Goal: Transaction & Acquisition: Purchase product/service

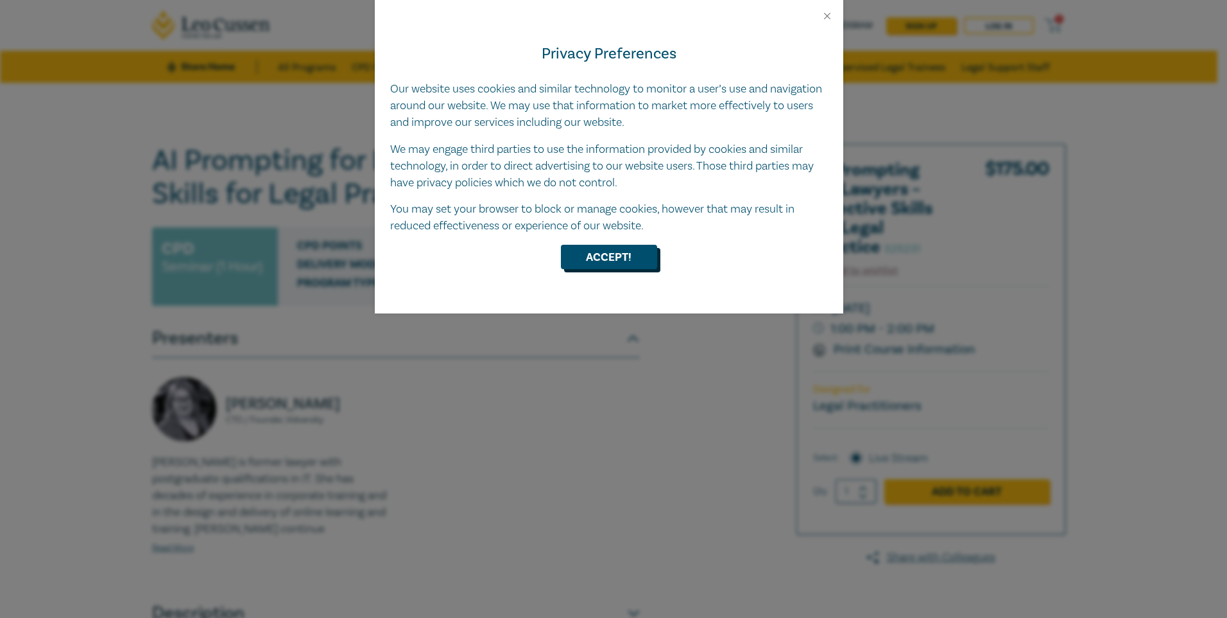
click at [612, 254] on button "Accept!" at bounding box center [609, 257] width 96 height 24
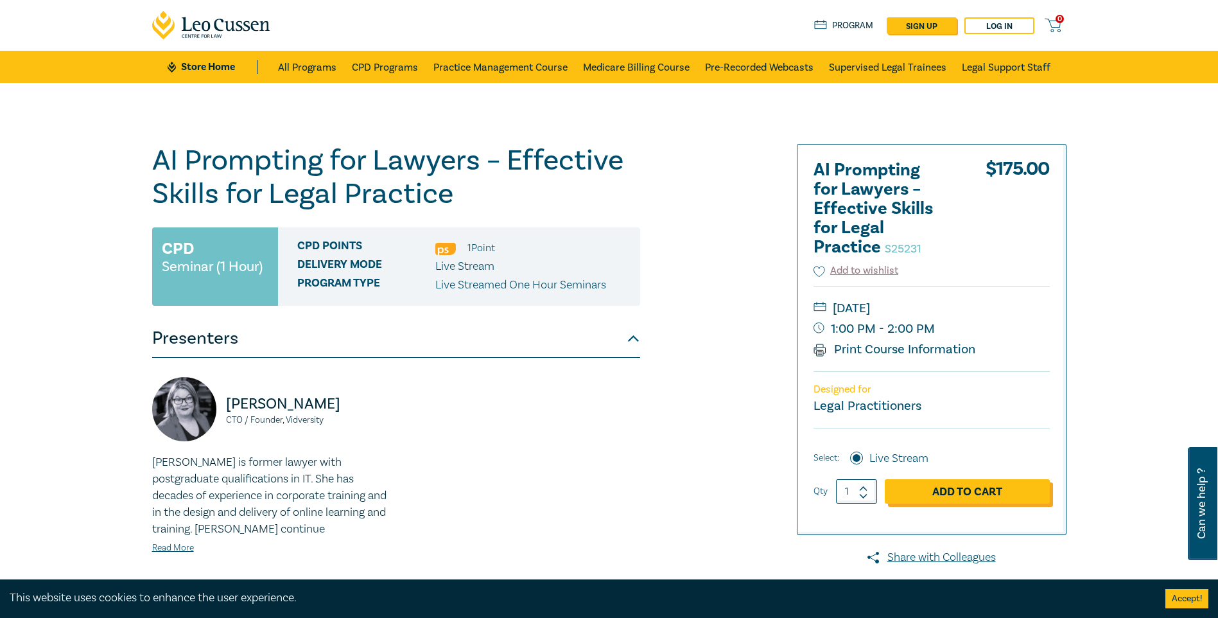
click at [955, 486] on link "Add to Cart" at bounding box center [967, 491] width 165 height 24
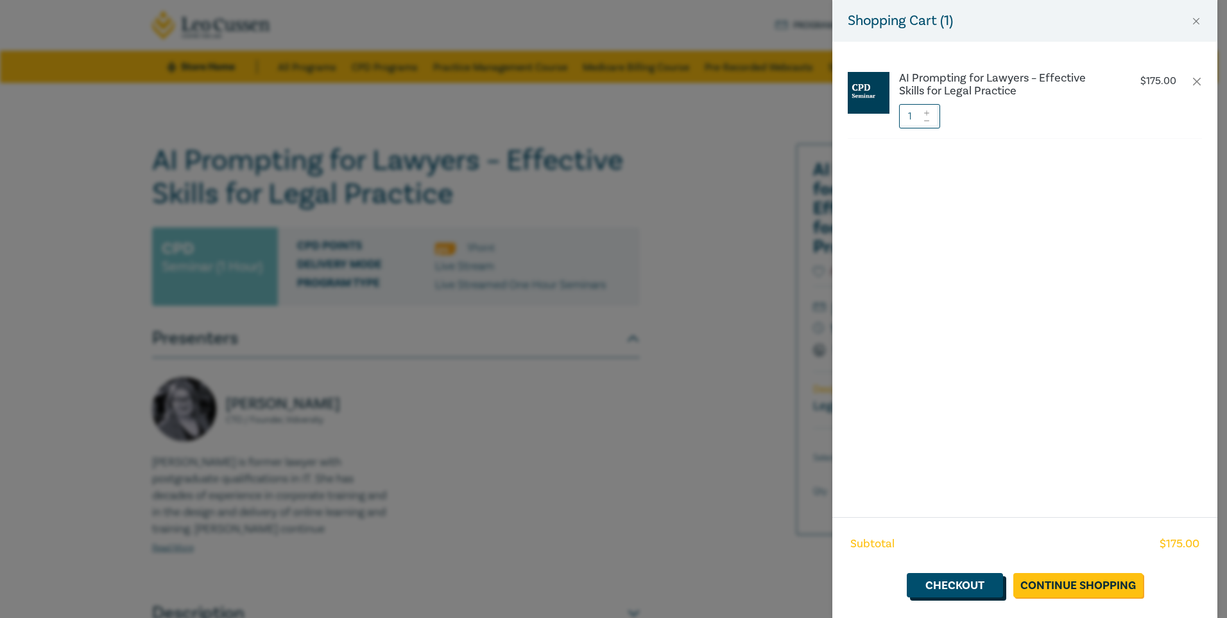
click at [970, 581] on link "Checkout" at bounding box center [955, 585] width 96 height 24
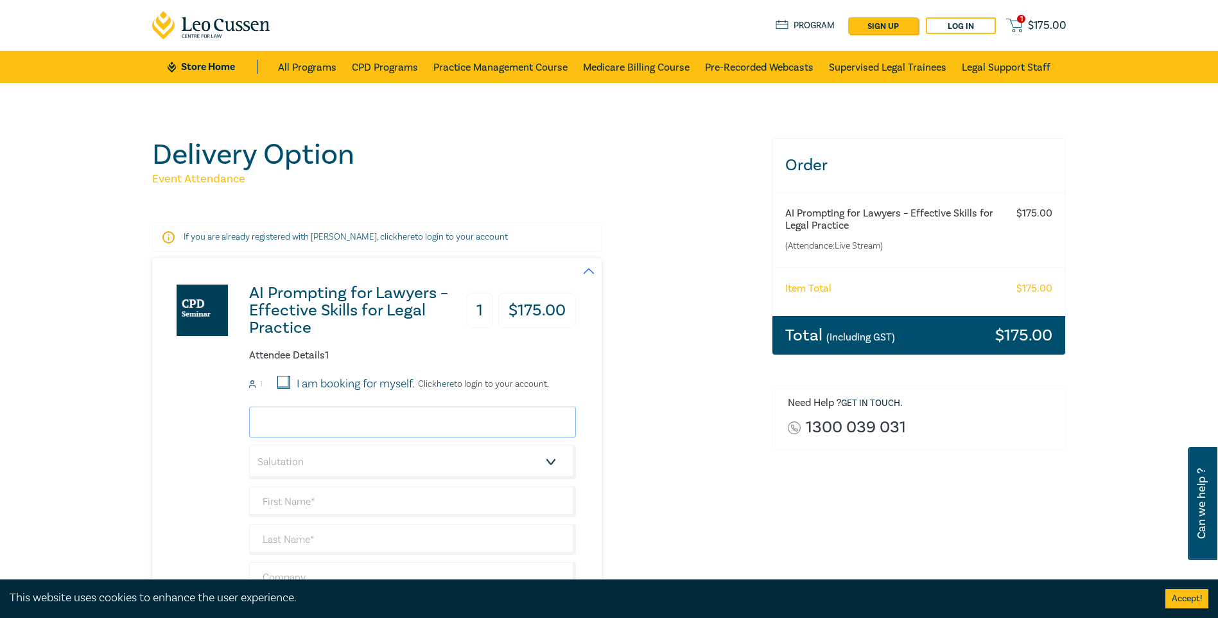
click at [395, 417] on input "email" at bounding box center [412, 421] width 327 height 31
type input "[EMAIL_ADDRESS][PERSON_NAME][DOMAIN_NAME]"
type input "Ebony"
type input "[PERSON_NAME]"
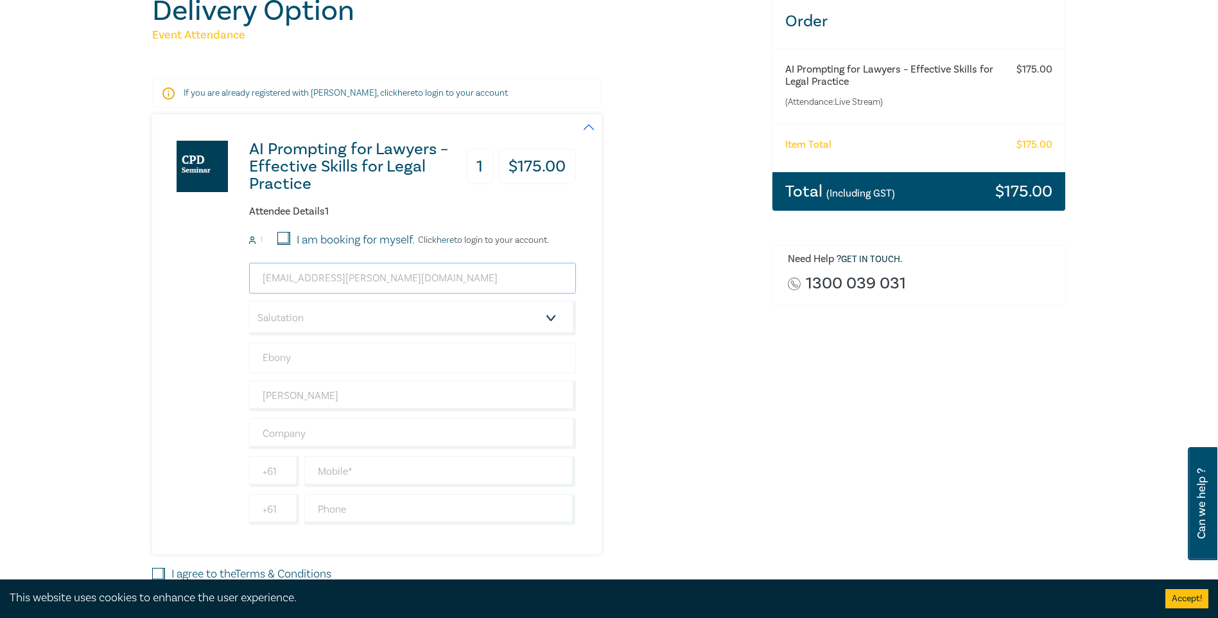
scroll to position [128, 0]
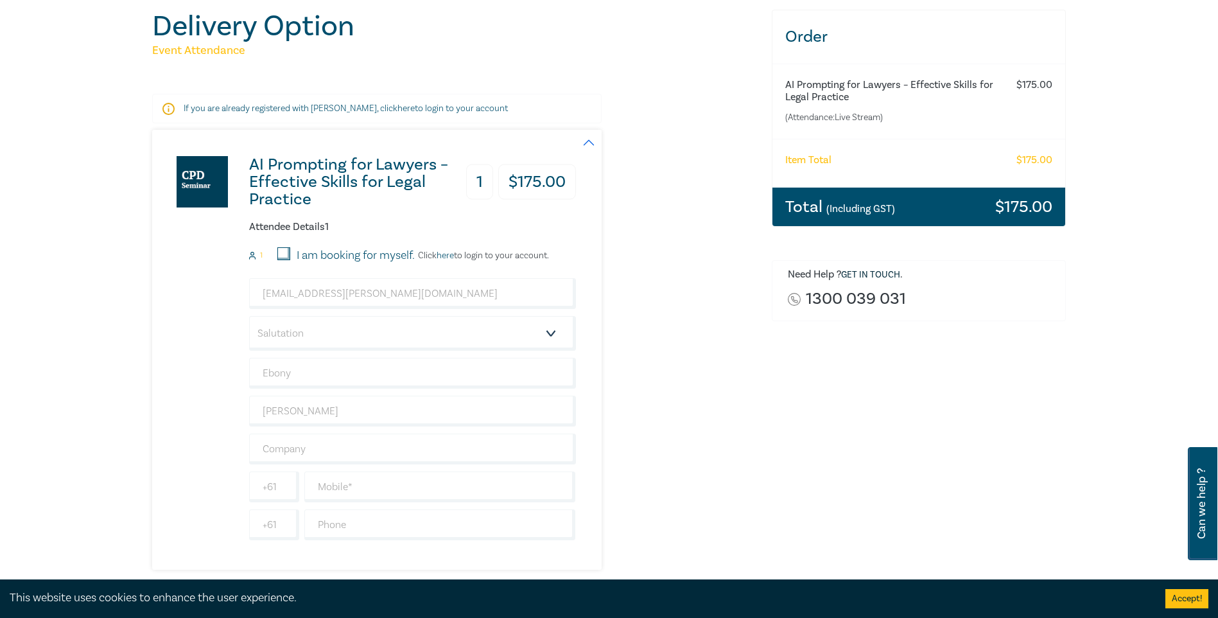
click at [282, 255] on input "I am booking for myself." at bounding box center [283, 253] width 13 height 13
checkbox input "true"
click at [325, 450] on input "text" at bounding box center [412, 448] width 327 height 31
type input "Sussan Corporation"
click at [325, 482] on input "text" at bounding box center [440, 486] width 272 height 31
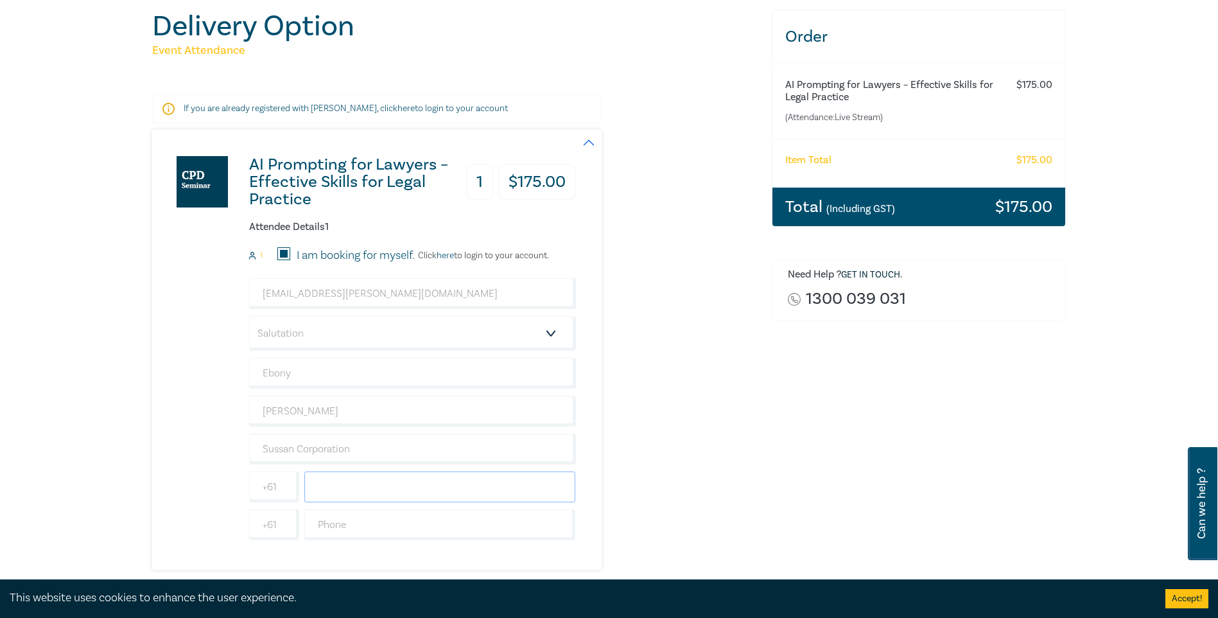
type input "0459843825"
click at [342, 528] on input "text" at bounding box center [440, 524] width 272 height 31
type input "0435293455"
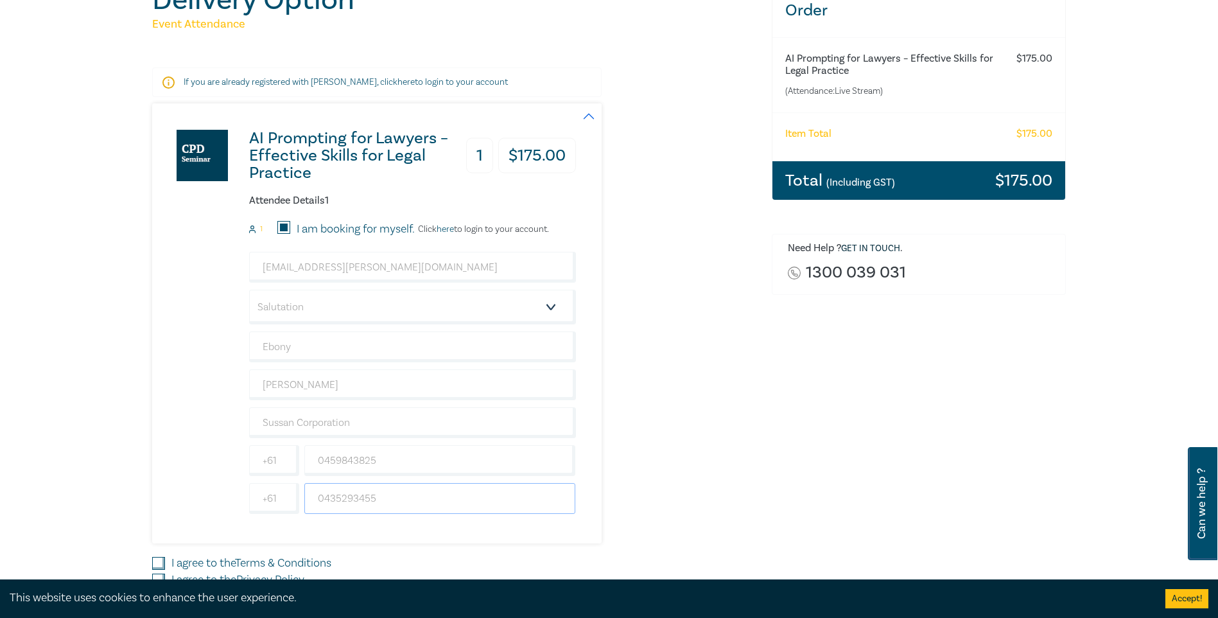
scroll to position [193, 0]
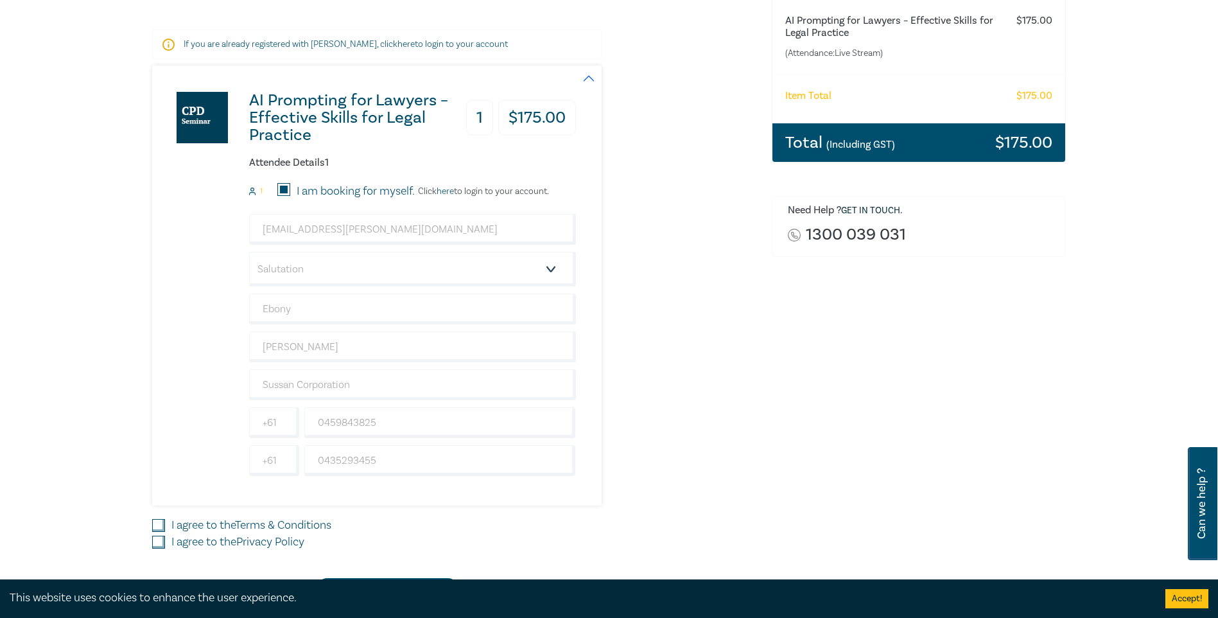
click at [160, 524] on input "I agree to the Terms & Conditions" at bounding box center [158, 525] width 13 height 13
checkbox input "true"
click at [161, 543] on input "I agree to the Privacy Policy" at bounding box center [158, 541] width 13 height 13
checkbox input "true"
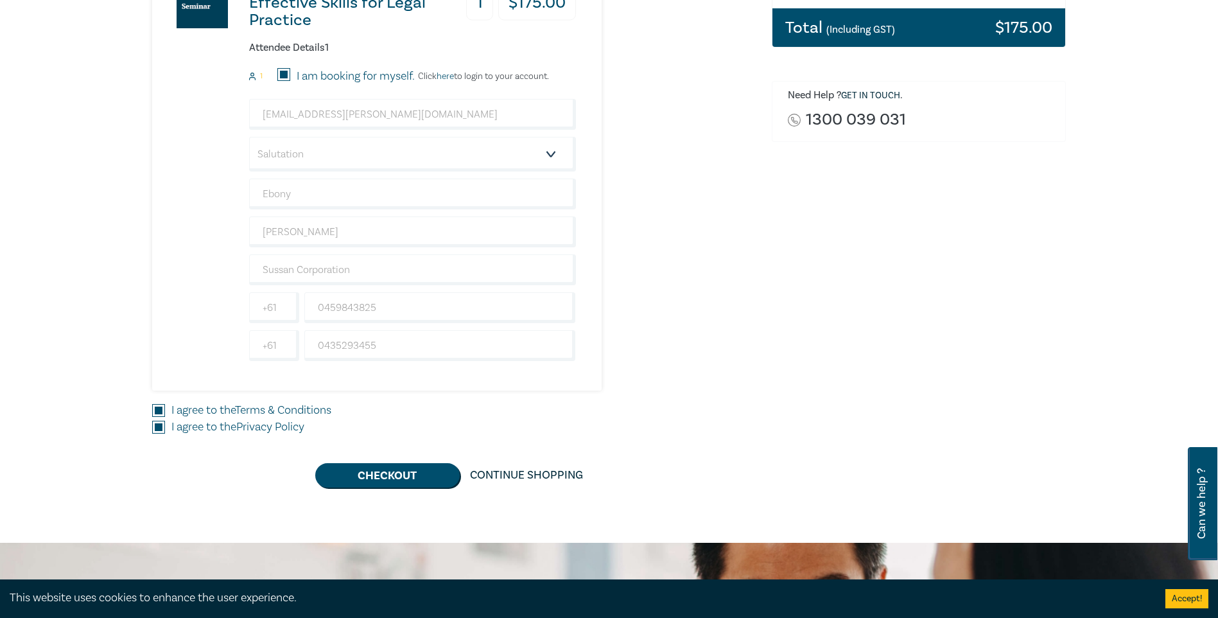
scroll to position [321, 0]
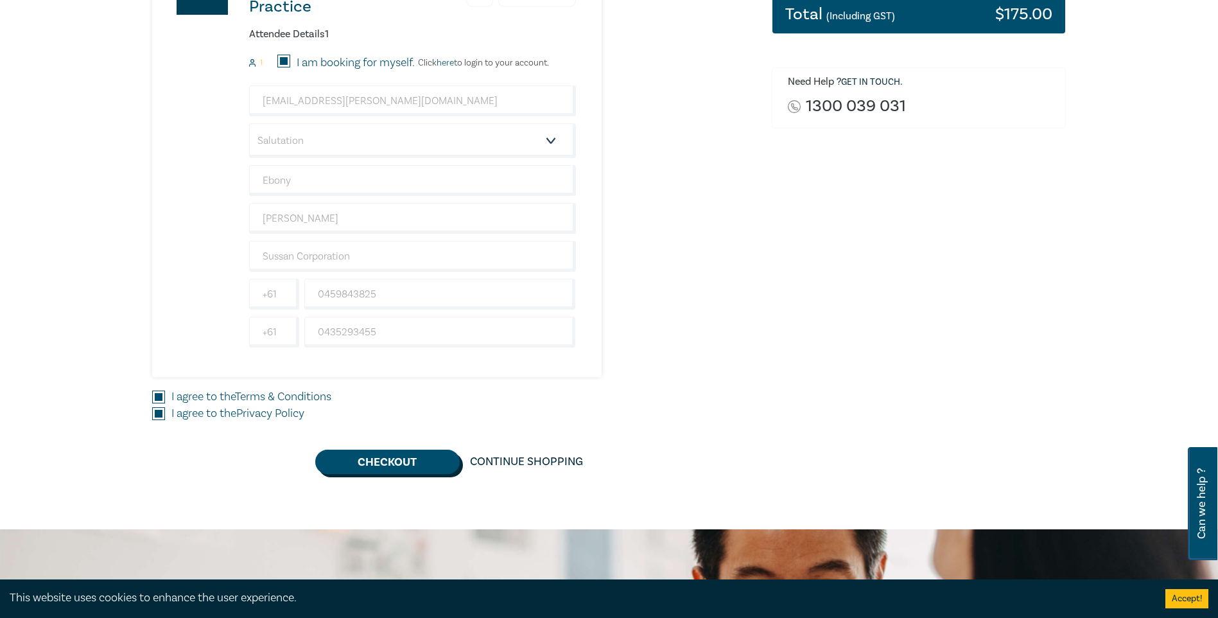
click at [358, 464] on button "Checkout" at bounding box center [387, 461] width 144 height 24
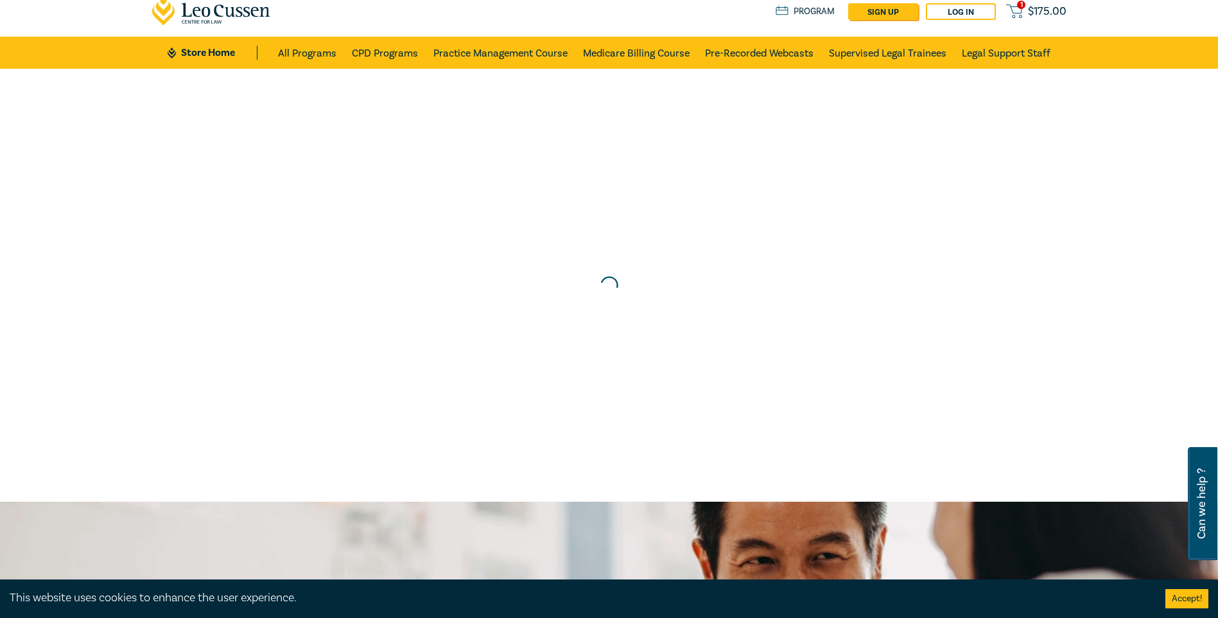
scroll to position [0, 0]
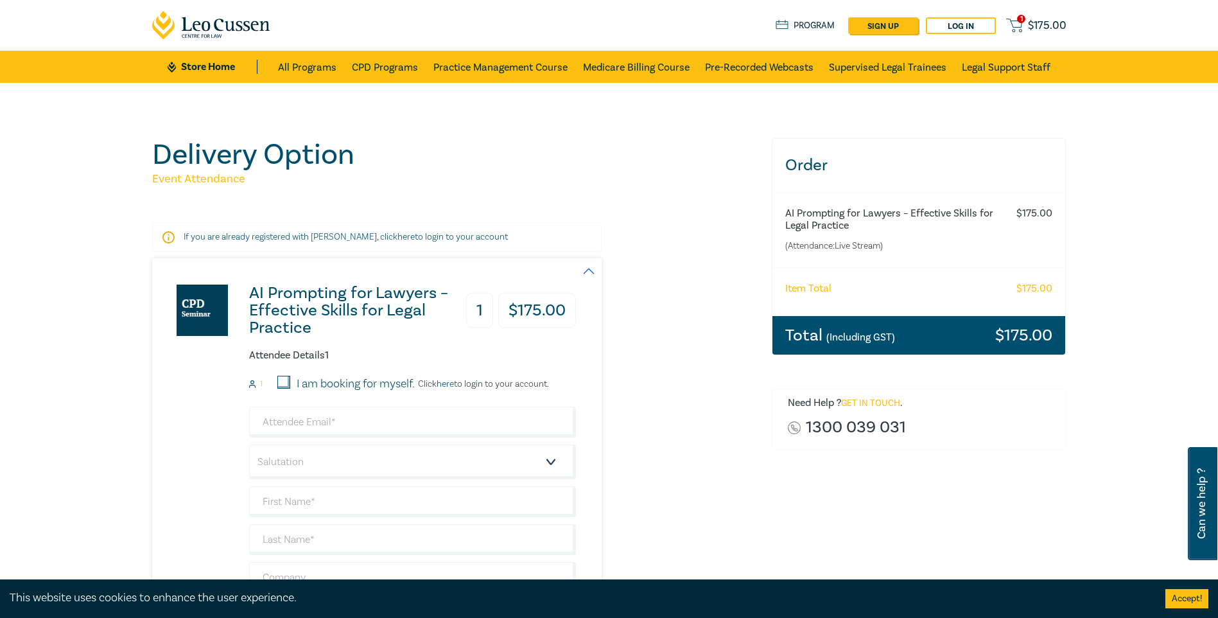
click at [873, 401] on link "Get in touch" at bounding box center [870, 403] width 59 height 12
